Goal: Information Seeking & Learning: Learn about a topic

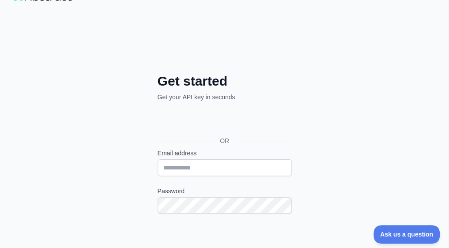
scroll to position [26, 0]
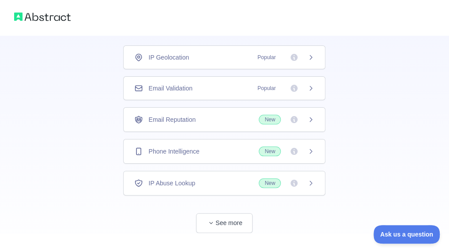
scroll to position [75, 0]
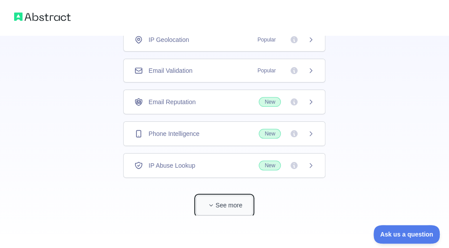
click at [227, 207] on button "See more" at bounding box center [224, 205] width 56 height 20
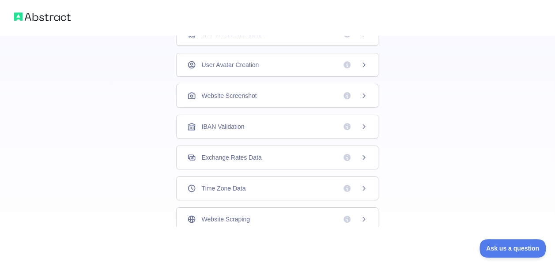
scroll to position [0, 0]
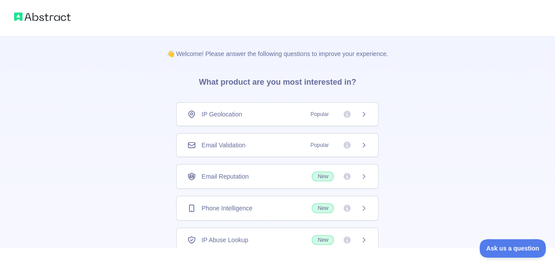
click at [289, 150] on div "Email Validation Popular" at bounding box center [277, 145] width 202 height 24
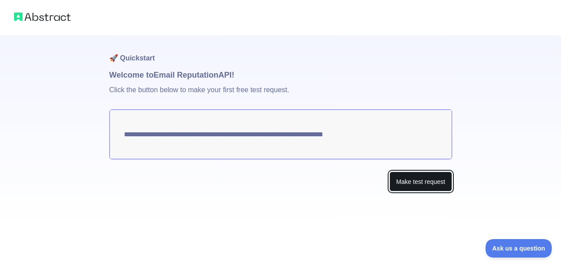
click at [405, 189] on button "Make test request" at bounding box center [421, 182] width 62 height 20
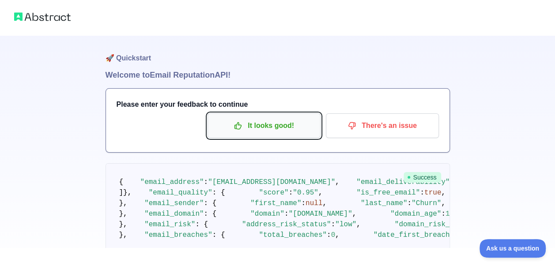
click at [279, 131] on p "It looks good!" at bounding box center [264, 125] width 100 height 15
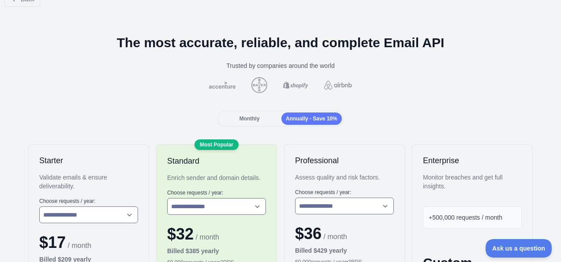
scroll to position [16, 0]
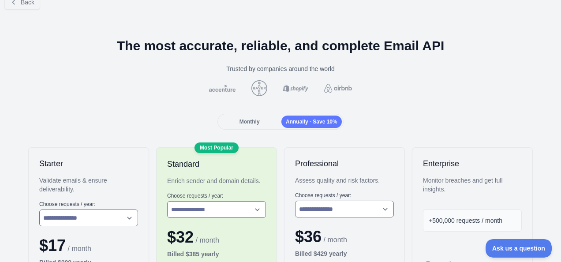
click at [246, 120] on span "Monthly" at bounding box center [250, 122] width 20 height 6
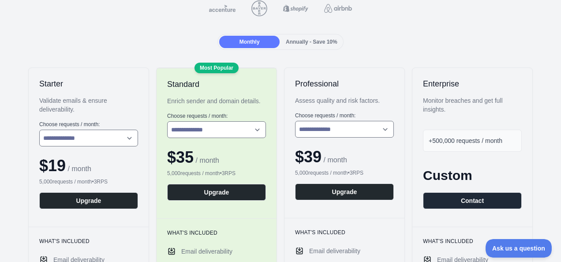
scroll to position [0, 0]
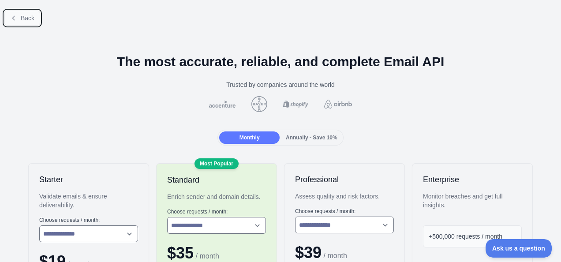
click at [25, 15] on span "Back" at bounding box center [28, 18] width 14 height 7
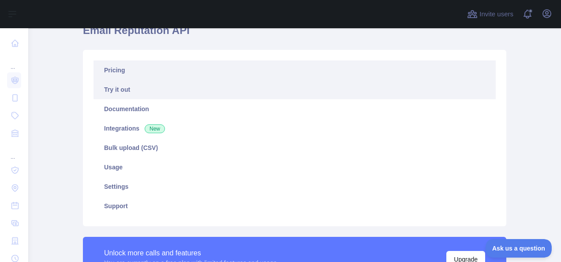
scroll to position [43, 0]
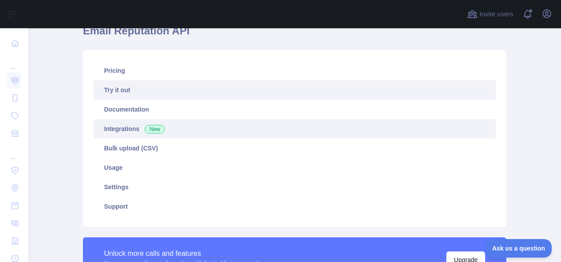
click at [132, 128] on link "Integrations New" at bounding box center [295, 128] width 402 height 19
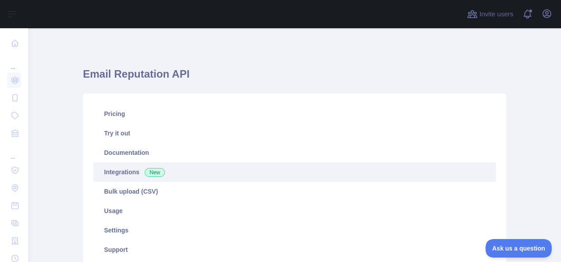
drag, startPoint x: 176, startPoint y: 183, endPoint x: 162, endPoint y: 175, distance: 16.0
click at [162, 175] on link "Integrations New" at bounding box center [295, 171] width 402 height 19
